Goal: Transaction & Acquisition: Book appointment/travel/reservation

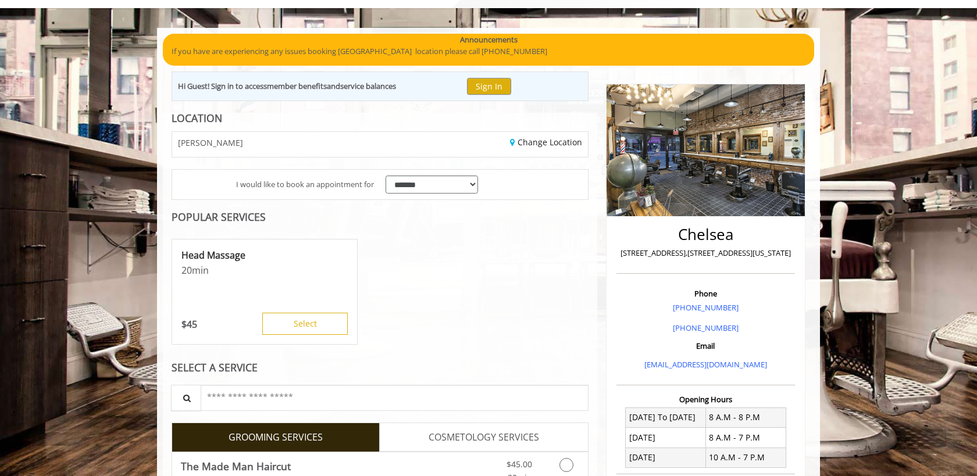
scroll to position [244, 0]
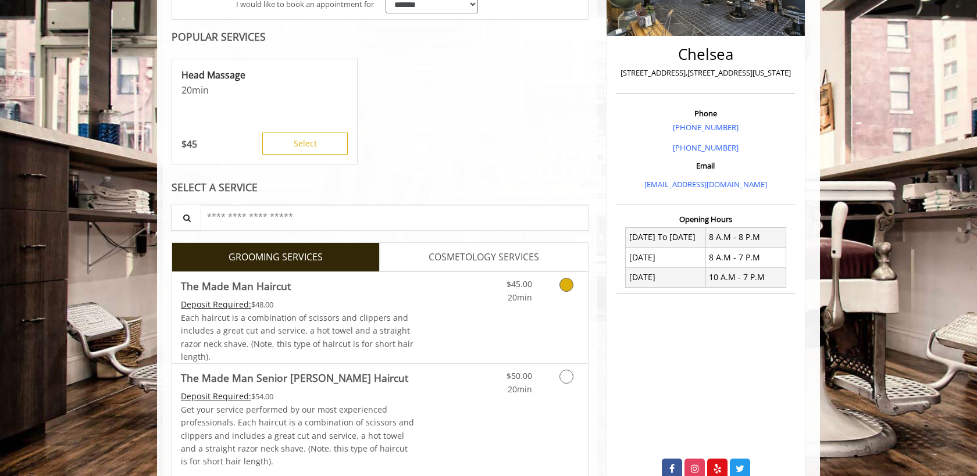
click at [578, 291] on link "Grooming services" at bounding box center [565, 288] width 30 height 32
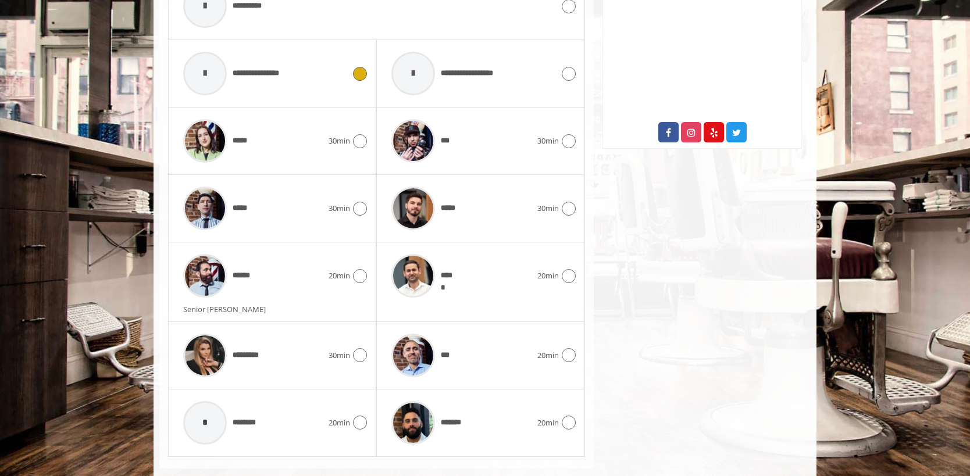
scroll to position [601, 0]
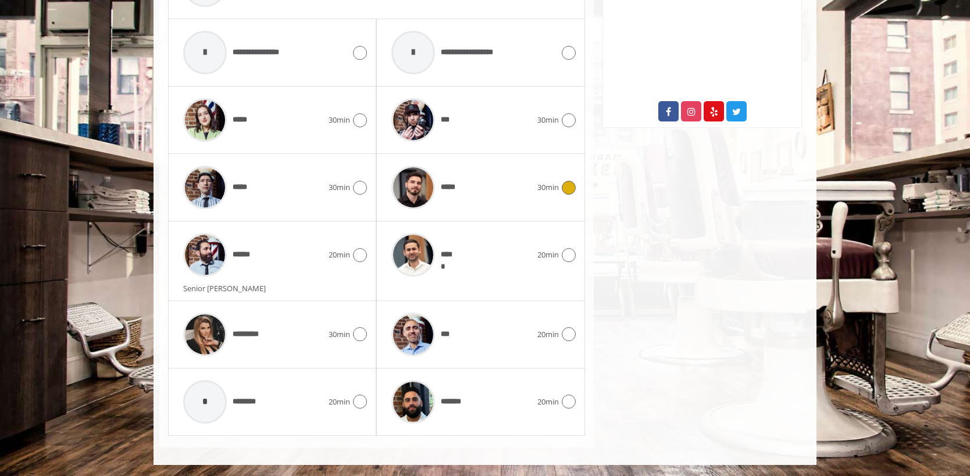
click at [496, 202] on div "*****" at bounding box center [461, 187] width 151 height 55
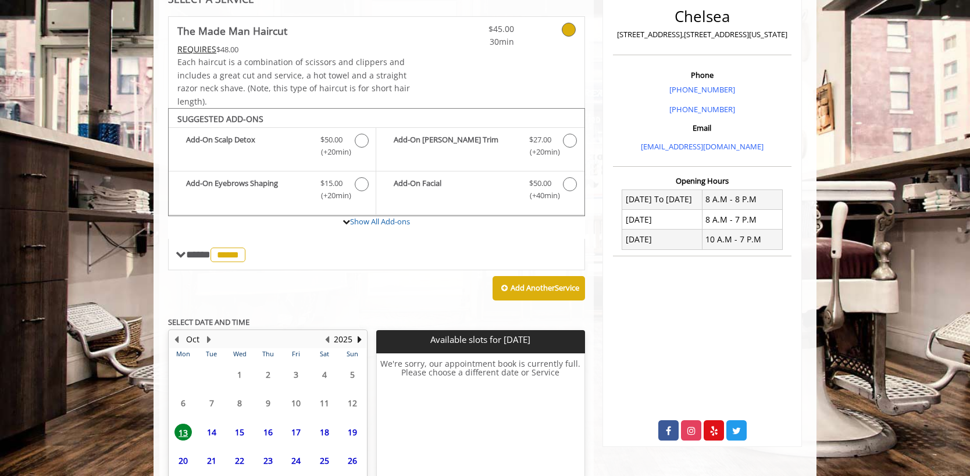
scroll to position [375, 0]
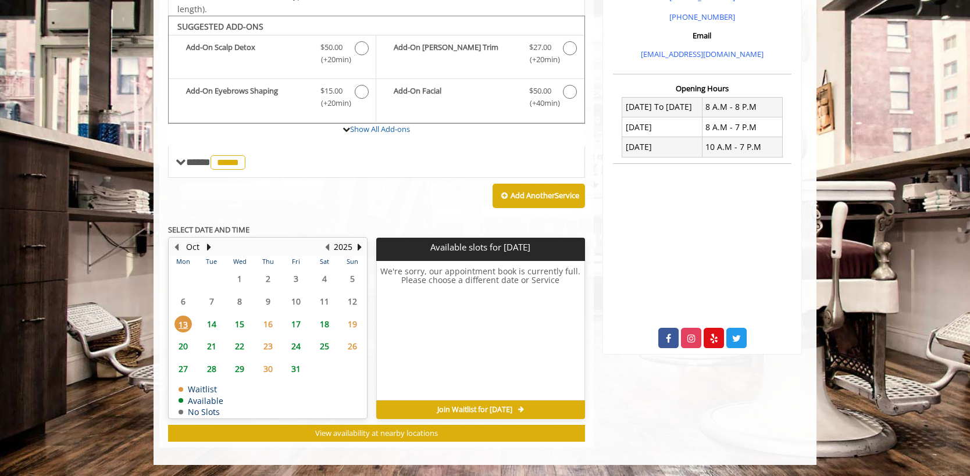
click at [241, 326] on span "15" at bounding box center [239, 324] width 17 height 17
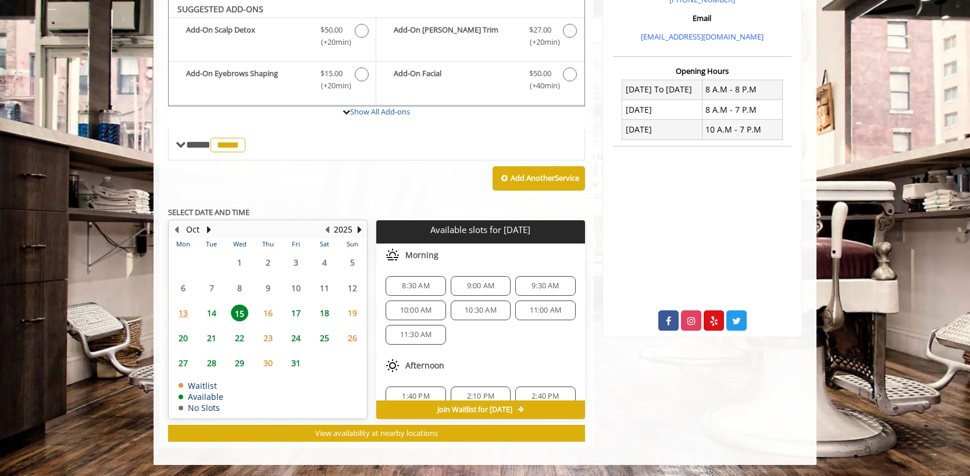
scroll to position [150, 0]
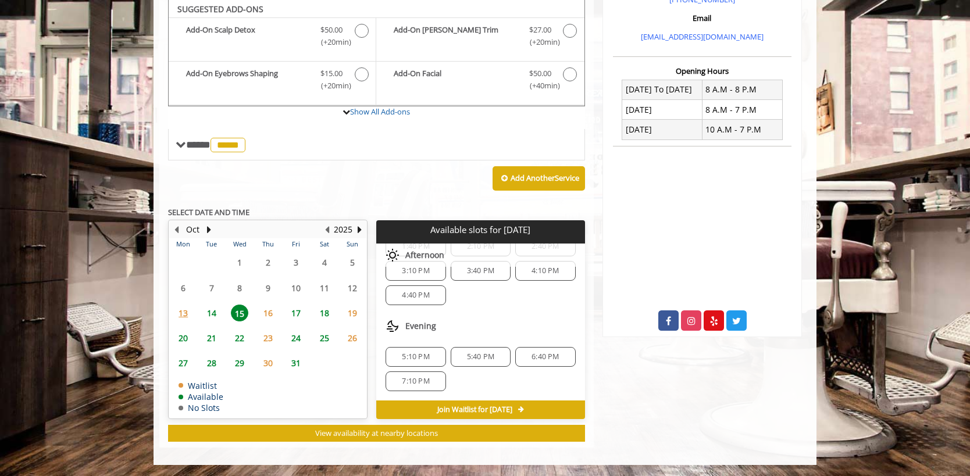
click at [429, 386] on div "7:10 PM" at bounding box center [416, 382] width 60 height 20
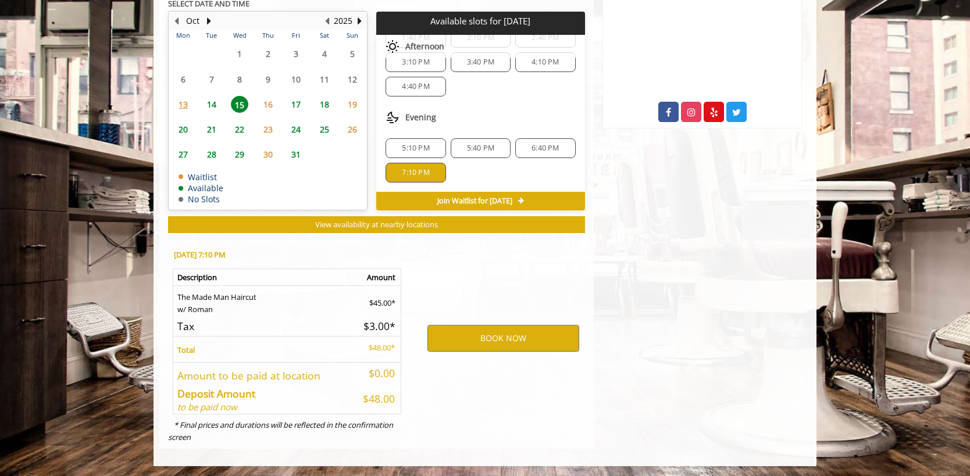
scroll to position [602, 0]
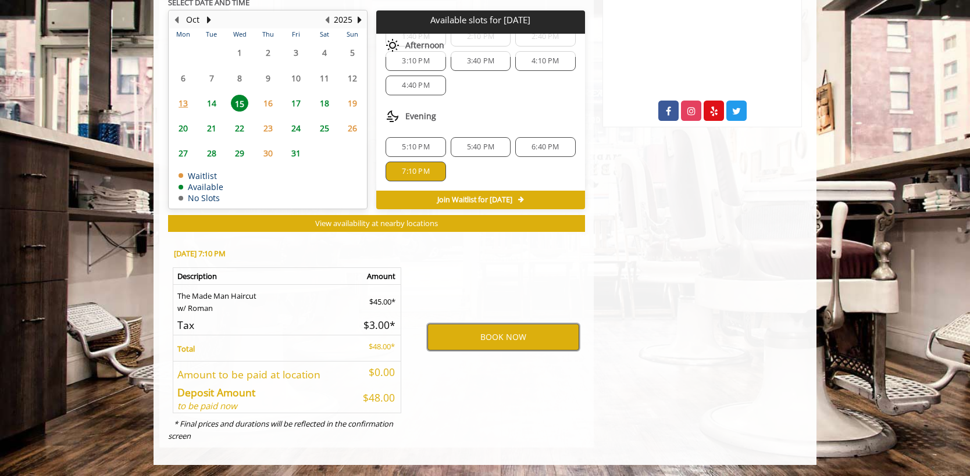
click at [465, 346] on button "BOOK NOW" at bounding box center [503, 337] width 152 height 27
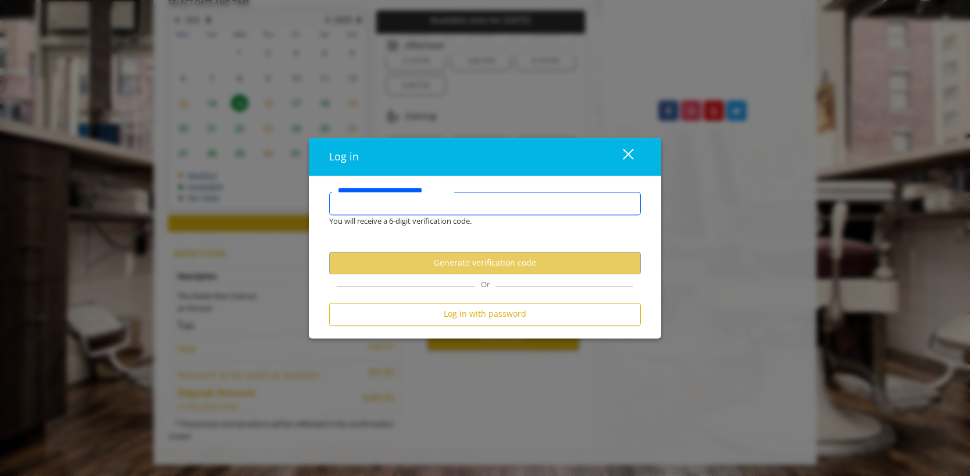
click at [431, 205] on input "**********" at bounding box center [485, 203] width 312 height 23
click at [466, 265] on button "Generate verification code" at bounding box center [485, 263] width 312 height 23
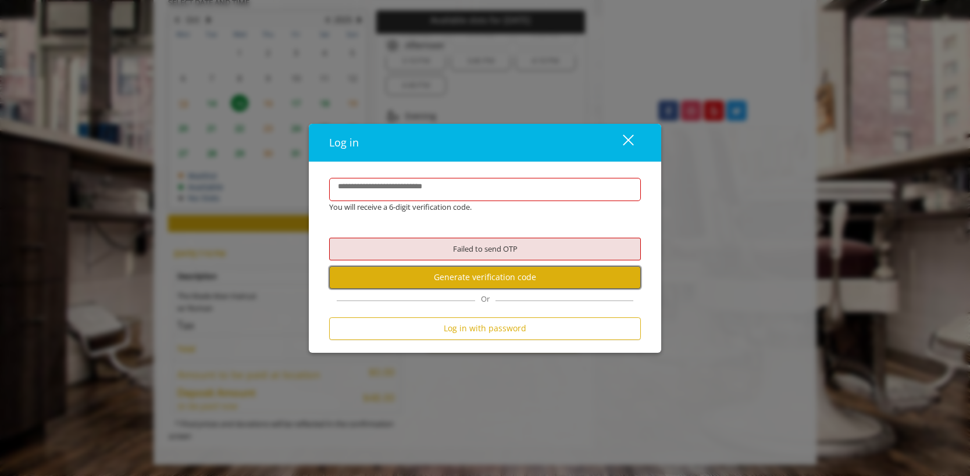
click at [506, 281] on button "Generate verification code" at bounding box center [485, 277] width 312 height 23
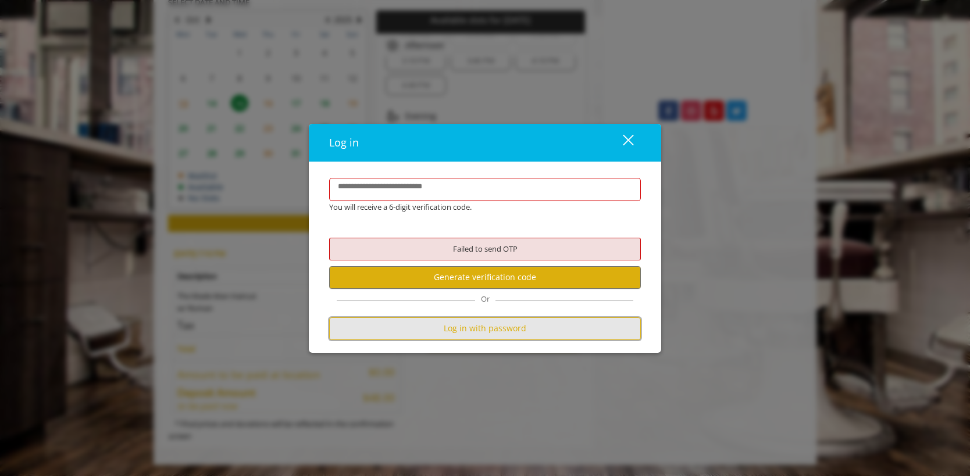
click at [513, 335] on button "Log in with password" at bounding box center [485, 329] width 312 height 23
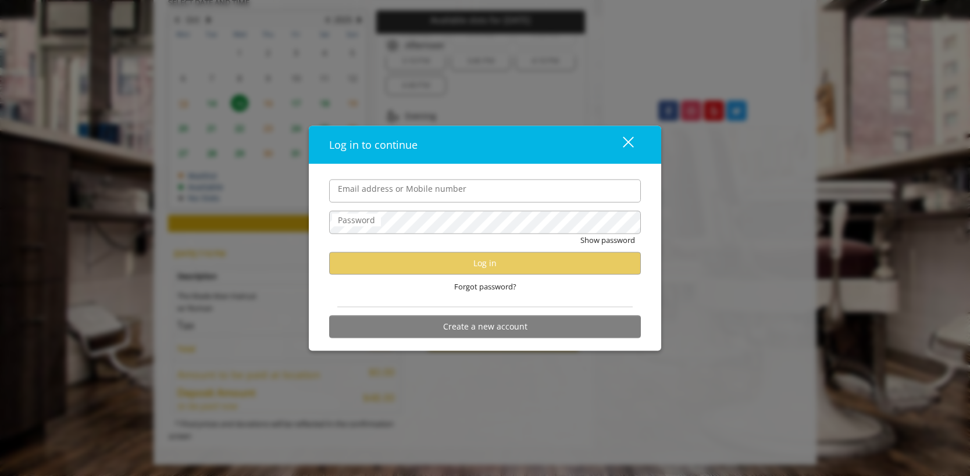
click at [451, 192] on input "Email address or Mobile number" at bounding box center [485, 190] width 312 height 23
click at [556, 238] on div "Show password" at bounding box center [485, 243] width 312 height 18
click at [497, 204] on form "Email address or Mobile number Password Show password Log in Forgot password? C…" at bounding box center [485, 261] width 312 height 165
click at [496, 193] on input "Email address or Mobile number" at bounding box center [485, 190] width 312 height 23
click at [629, 140] on div "close" at bounding box center [621, 144] width 23 height 17
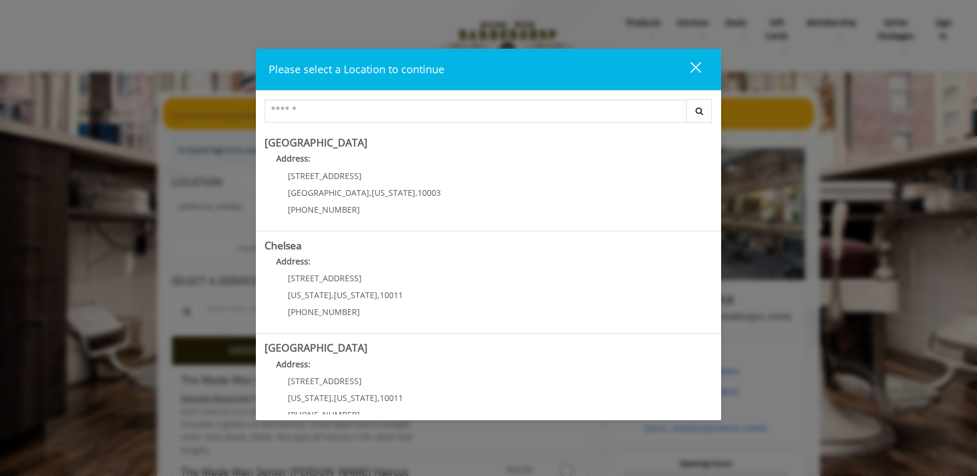
click at [689, 67] on div "close" at bounding box center [688, 69] width 23 height 17
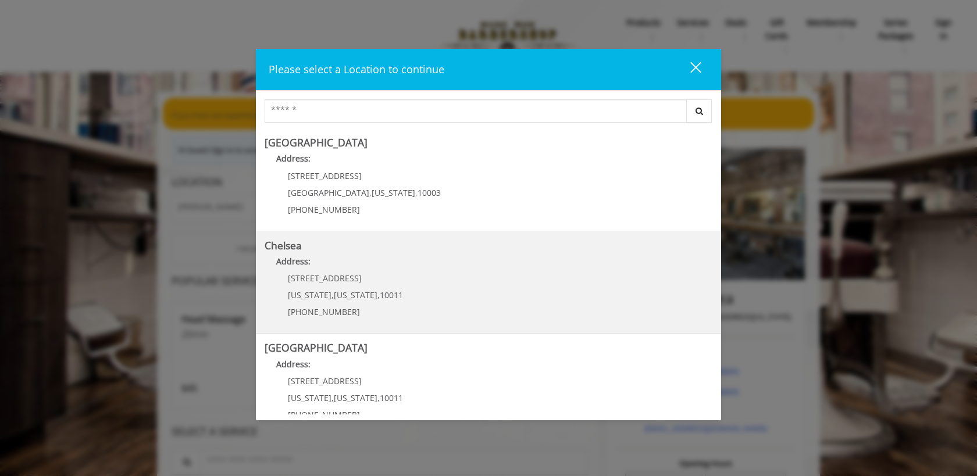
click at [440, 306] on link "Chelsea Address: 169/170 W 23rd St New York , New York , 10011 (917) 639-3902" at bounding box center [489, 282] width 448 height 85
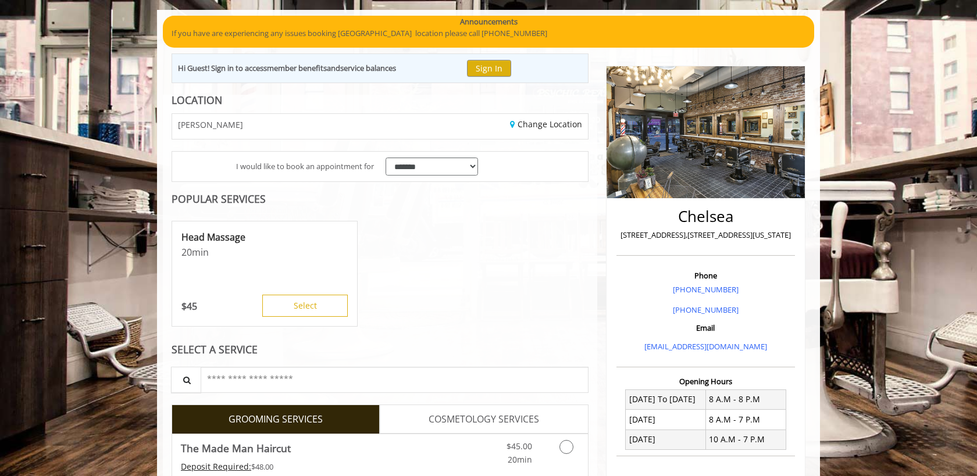
scroll to position [248, 0]
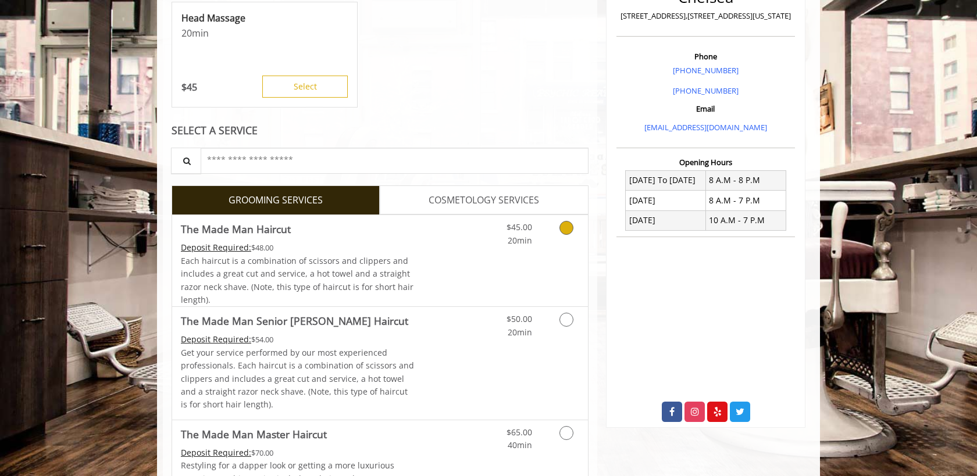
click at [443, 262] on link "Discounted Price" at bounding box center [449, 260] width 69 height 91
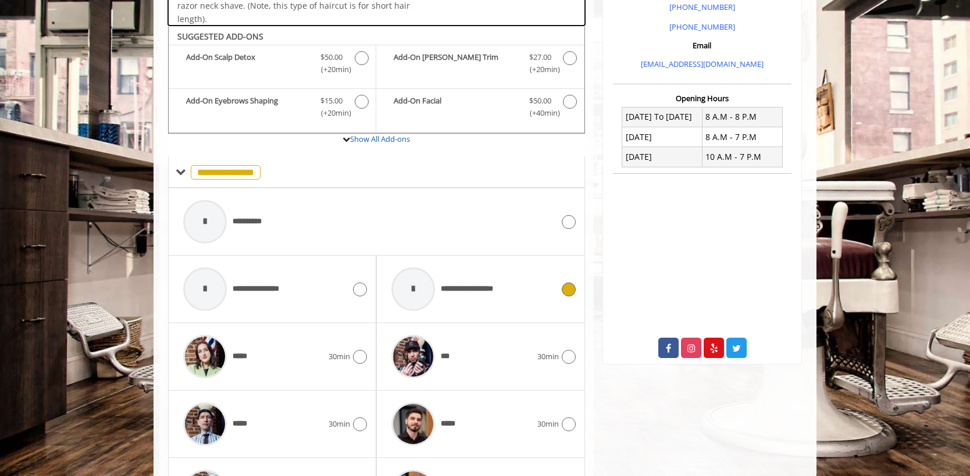
scroll to position [390, 0]
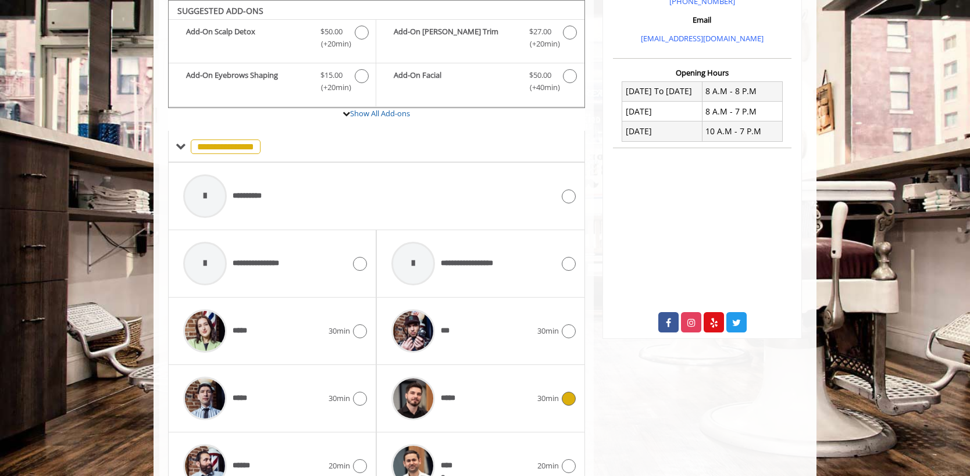
click at [469, 407] on div "*****" at bounding box center [461, 398] width 151 height 55
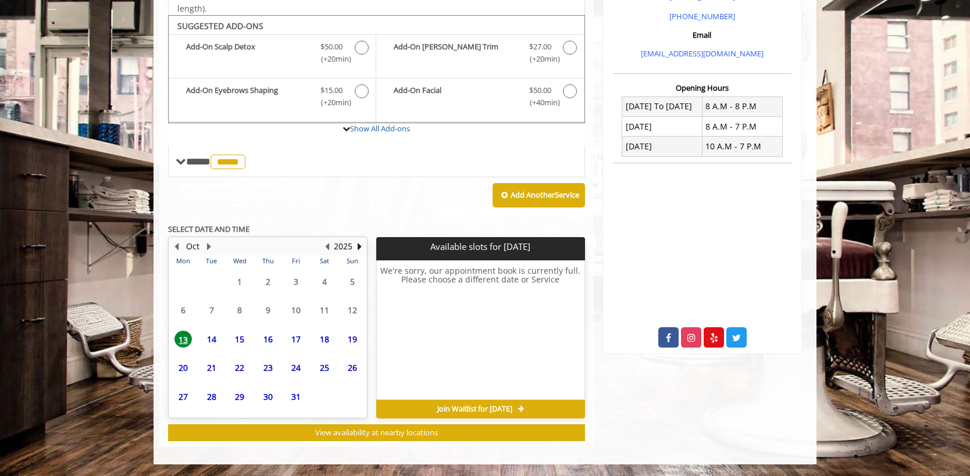
scroll to position [375, 0]
